Goal: Contribute content: Add original content to the website for others to see

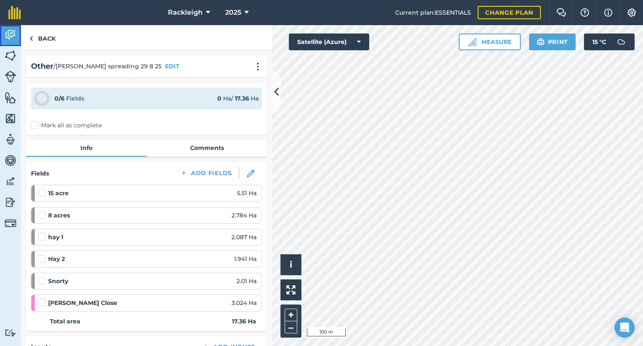
click at [10, 36] on img at bounding box center [11, 34] width 12 height 13
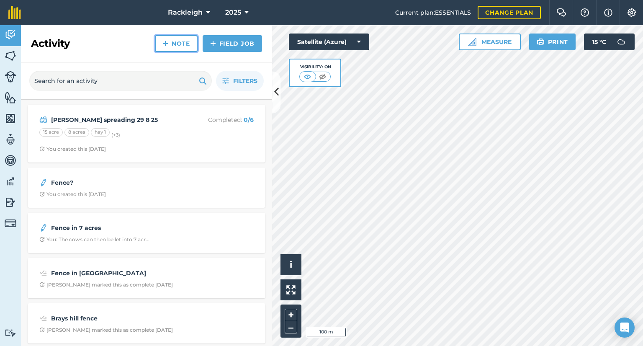
click at [178, 45] on link "Note" at bounding box center [176, 43] width 43 height 17
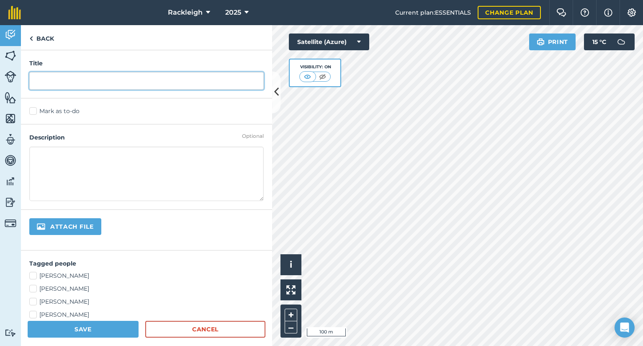
click at [105, 80] on input "text" at bounding box center [146, 81] width 234 height 18
type input "fence in [GEOGRAPHIC_DATA]"
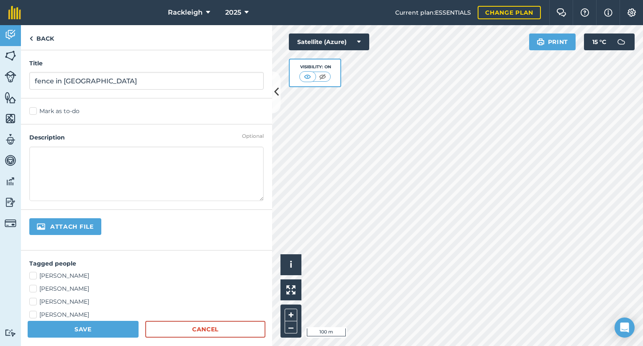
click at [132, 170] on textarea at bounding box center [146, 174] width 234 height 54
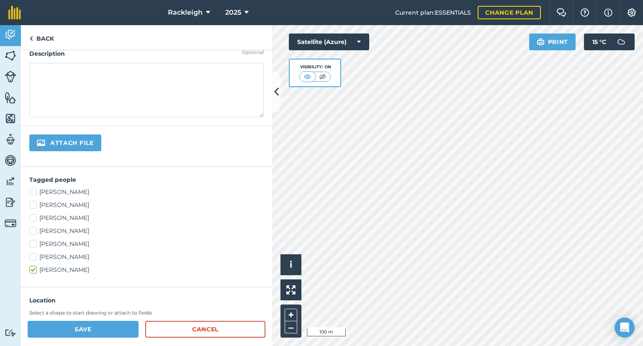
click at [37, 191] on label "[PERSON_NAME]" at bounding box center [146, 192] width 234 height 9
click at [35, 191] on input "[PERSON_NAME]" at bounding box center [31, 190] width 5 height 5
checkbox input "true"
click at [37, 232] on label "[PERSON_NAME]" at bounding box center [146, 231] width 234 height 9
click at [35, 232] on input "[PERSON_NAME]" at bounding box center [31, 229] width 5 height 5
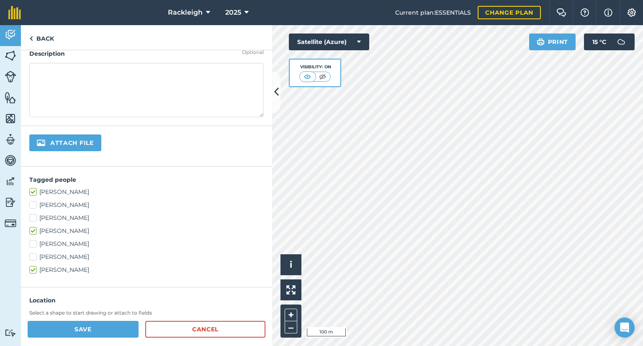
click at [32, 230] on label "[PERSON_NAME]" at bounding box center [146, 231] width 234 height 9
click at [32, 230] on input "[PERSON_NAME]" at bounding box center [31, 229] width 5 height 5
checkbox input "false"
click at [35, 245] on label "[PERSON_NAME]" at bounding box center [146, 243] width 234 height 9
click at [35, 245] on input "[PERSON_NAME]" at bounding box center [31, 241] width 5 height 5
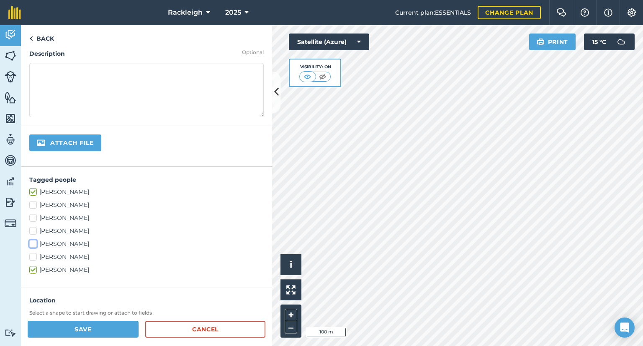
checkbox input "true"
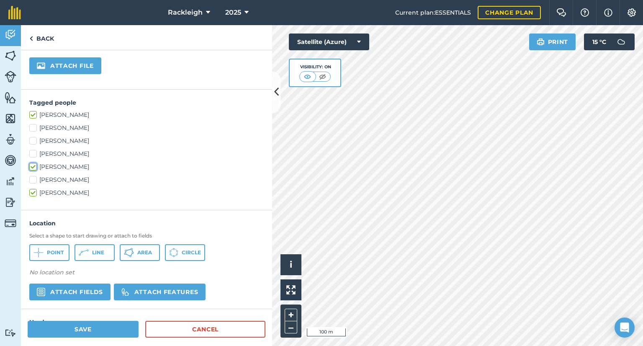
scroll to position [167, 0]
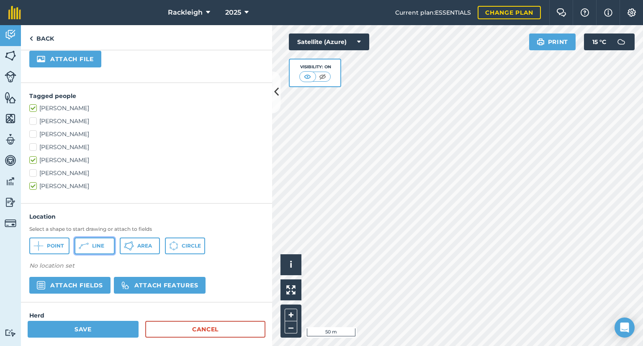
click at [44, 245] on icon at bounding box center [38, 246] width 10 height 10
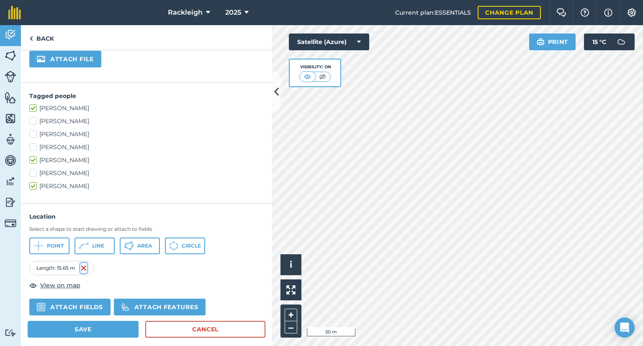
click at [82, 265] on img at bounding box center [83, 268] width 7 height 10
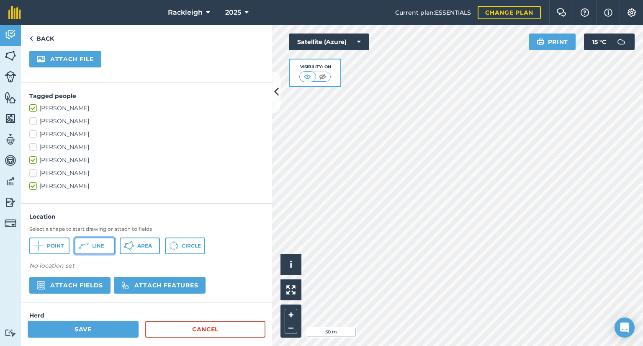
click at [103, 242] on span "Line" at bounding box center [98, 245] width 12 height 7
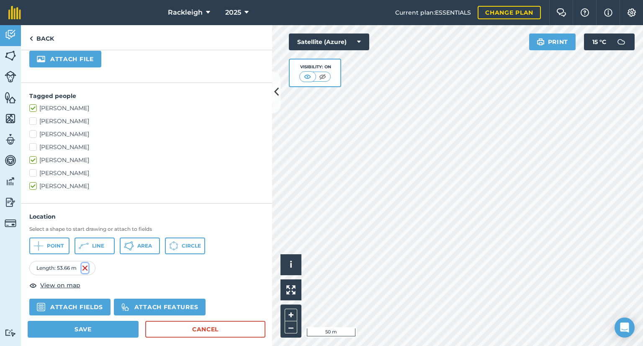
click at [84, 267] on img at bounding box center [85, 268] width 7 height 10
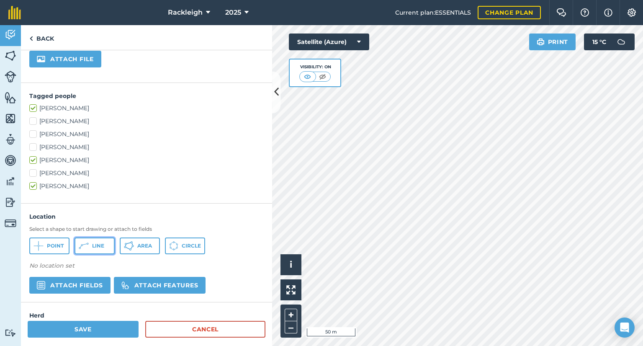
click at [90, 247] on button "Line" at bounding box center [95, 245] width 40 height 17
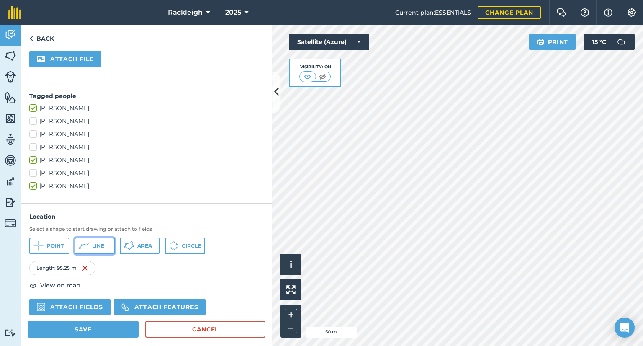
click at [105, 245] on button "Line" at bounding box center [95, 245] width 40 height 17
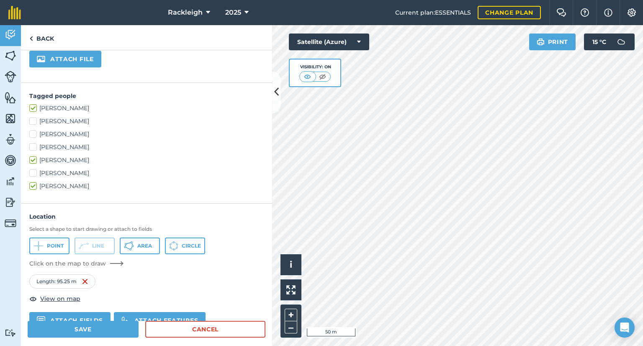
click at [345, 83] on div "Satellite (Azure) Visibility: On" at bounding box center [329, 60] width 80 height 54
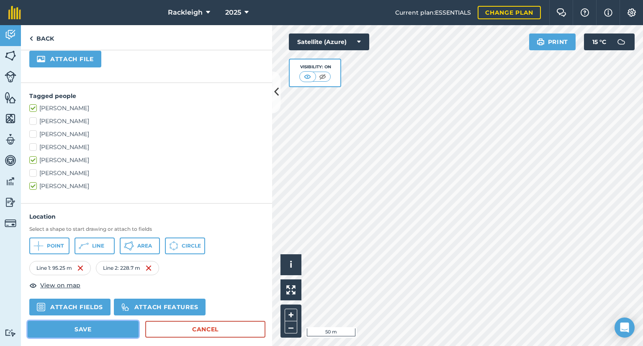
click at [69, 326] on button "Save" at bounding box center [83, 329] width 111 height 17
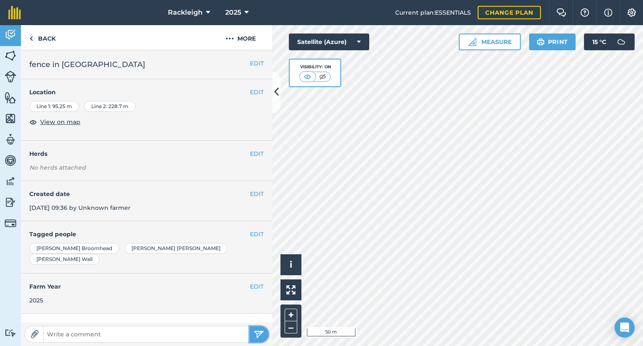
click at [256, 332] on img "submit" at bounding box center [259, 334] width 10 height 10
